Goal: Task Accomplishment & Management: Manage account settings

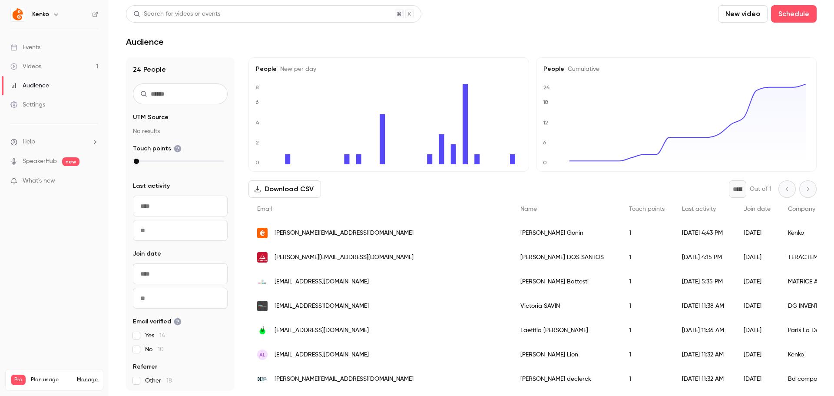
click at [294, 43] on div "Audience" at bounding box center [471, 41] width 691 height 10
click at [41, 61] on link "Videos 1" at bounding box center [54, 66] width 109 height 19
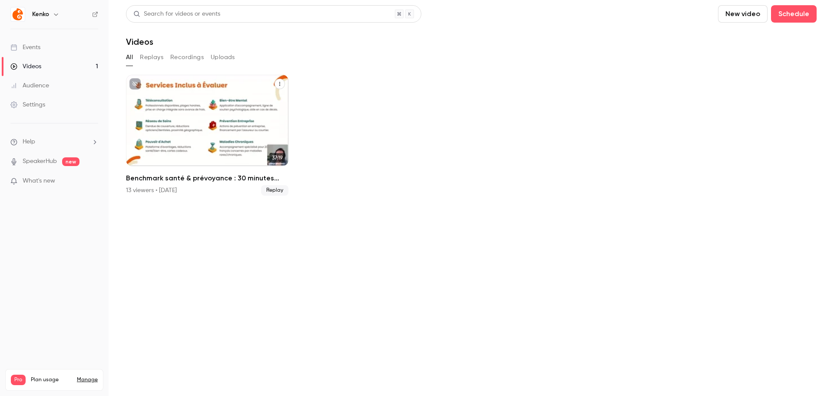
click at [138, 189] on div "13 viewers • [DATE]" at bounding box center [151, 190] width 51 height 9
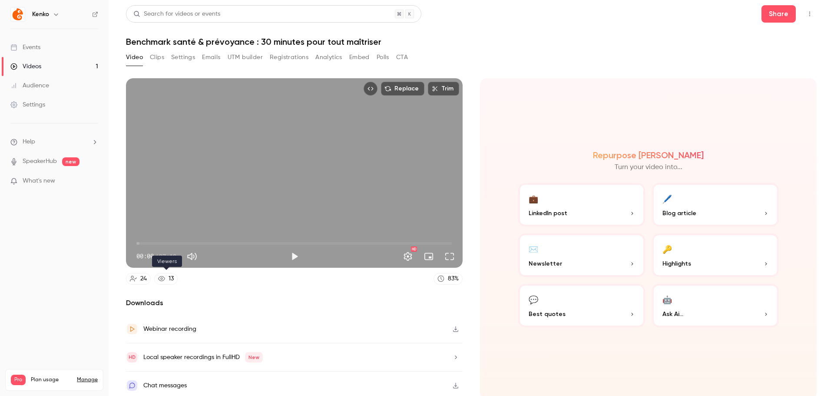
click at [163, 278] on icon at bounding box center [161, 278] width 7 height 7
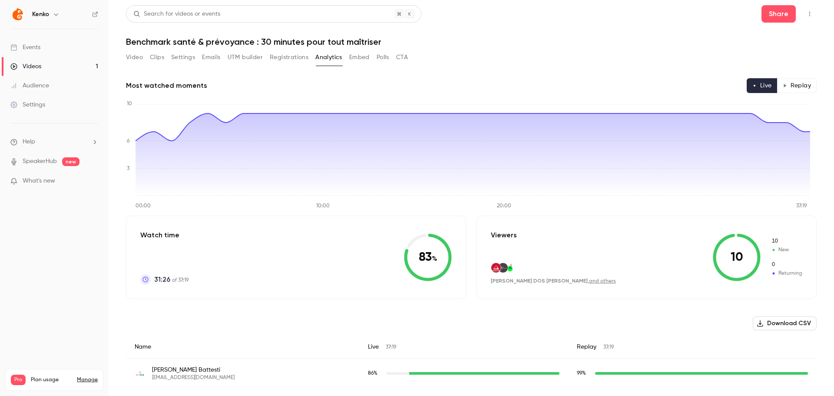
click at [294, 90] on div "Most watched moments Live Replay" at bounding box center [471, 85] width 691 height 15
click at [806, 15] on icon "Top Bar Actions" at bounding box center [809, 14] width 7 height 6
click at [81, 386] on div at bounding box center [417, 198] width 834 height 396
click at [81, 385] on div "Videos 1 / 90 Monthly registrants 22 / 100" at bounding box center [54, 400] width 87 height 31
click at [84, 376] on link "Manage" at bounding box center [87, 379] width 21 height 7
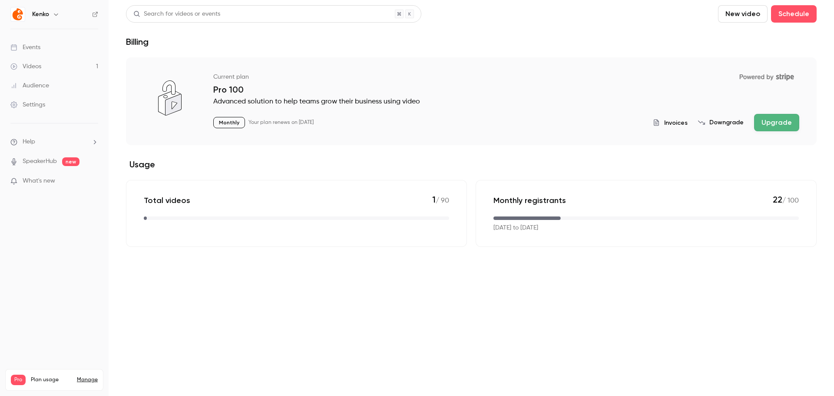
click at [718, 125] on button "Downgrade" at bounding box center [721, 122] width 46 height 9
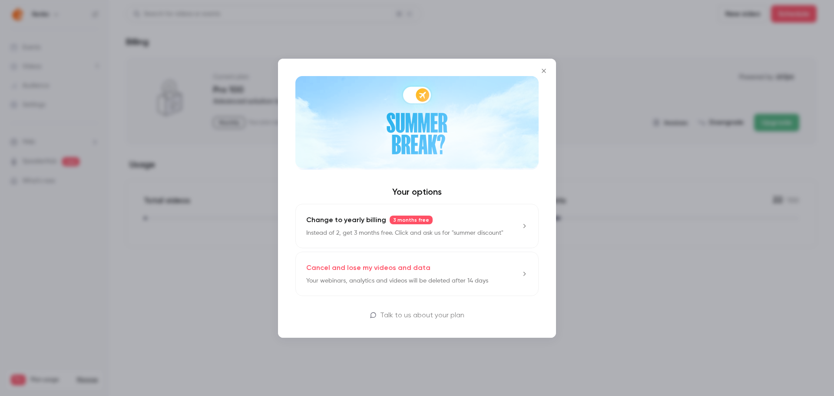
click at [545, 70] on icon "Close" at bounding box center [544, 70] width 10 height 7
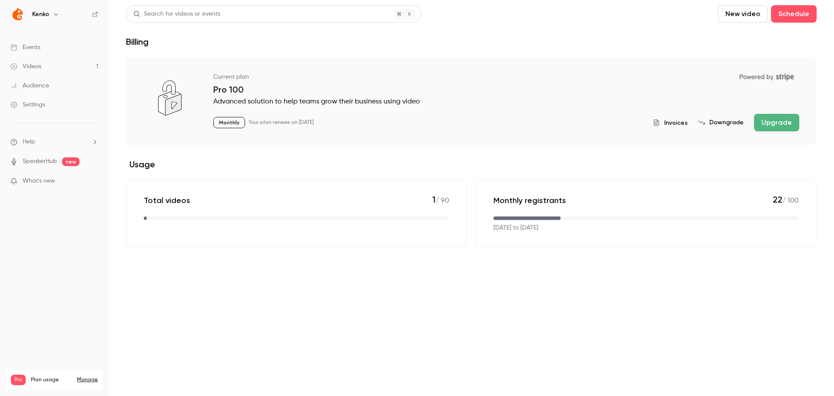
click at [728, 124] on button "Downgrade" at bounding box center [721, 122] width 46 height 9
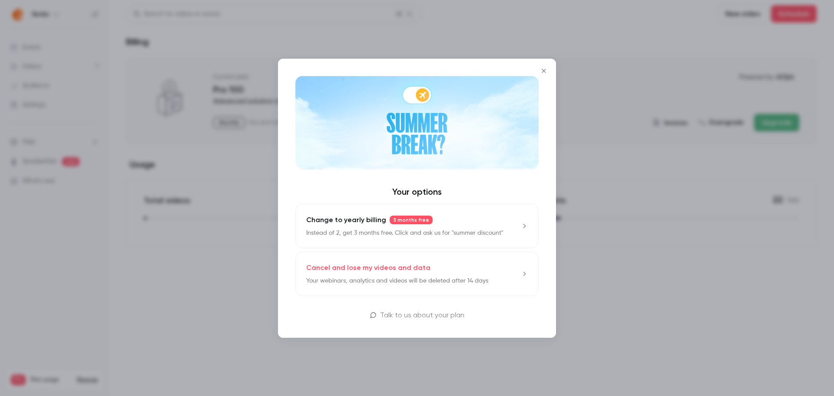
click at [481, 264] on div "Cancel and lose my videos and data Your webinars, analytics and videos will be …" at bounding box center [397, 273] width 182 height 23
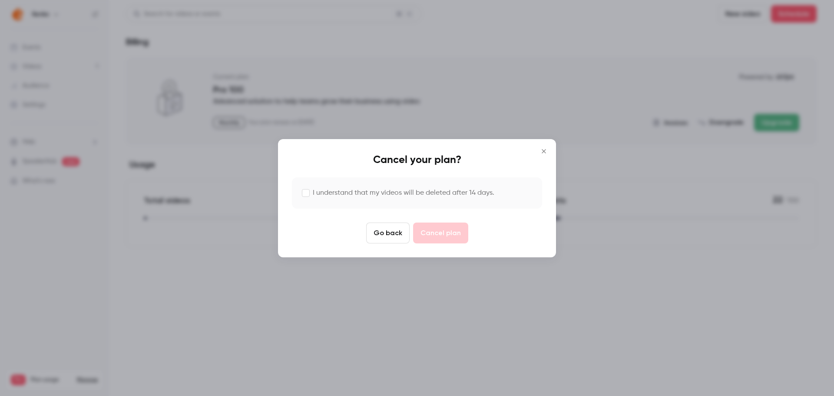
click at [378, 191] on label "I understand that my videos will be deleted after 14 days." at bounding box center [404, 193] width 182 height 10
click at [454, 232] on button "Cancel plan" at bounding box center [440, 232] width 55 height 21
